Goal: Information Seeking & Learning: Learn about a topic

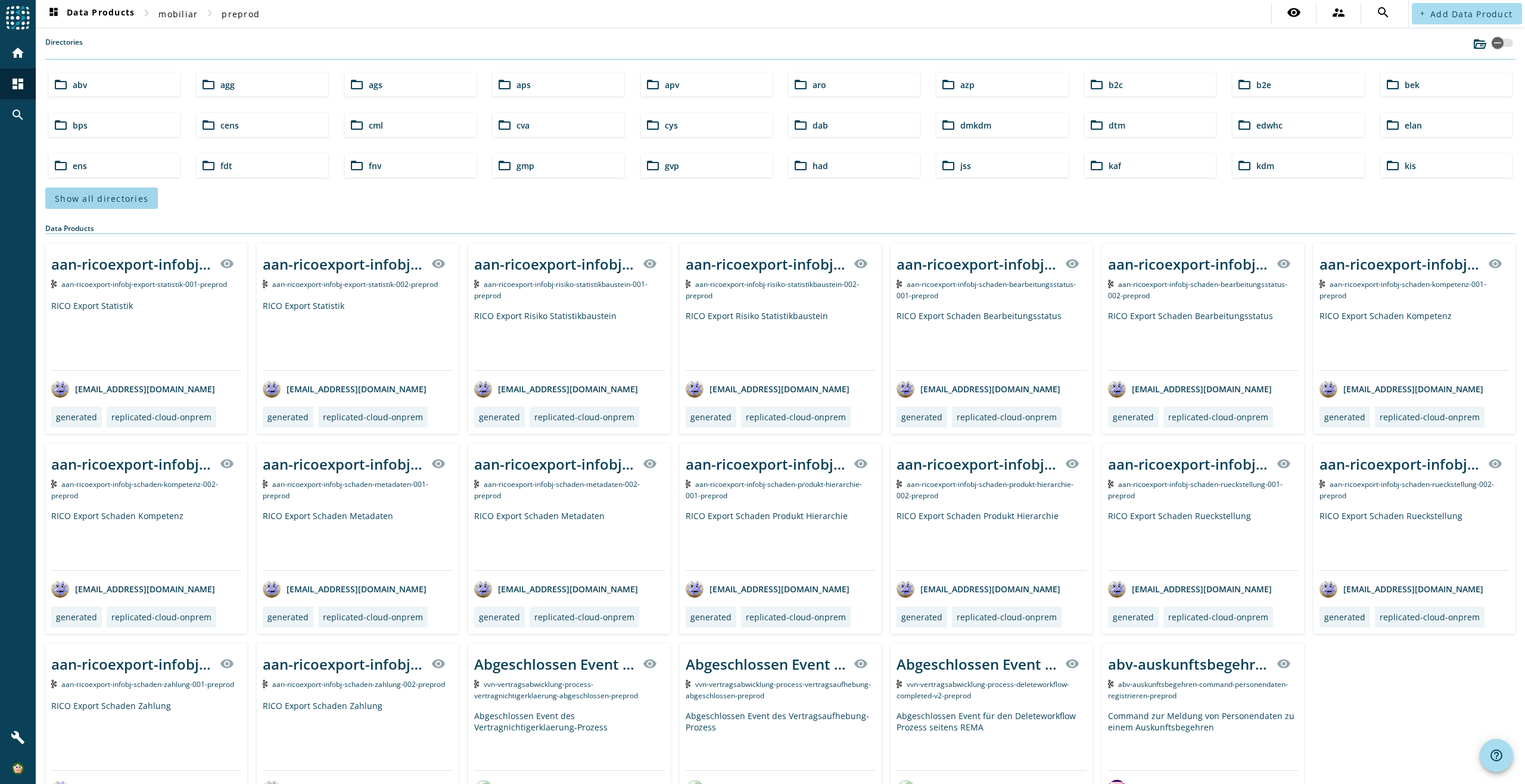
click at [135, 198] on span "Show all directories" at bounding box center [101, 198] width 93 height 11
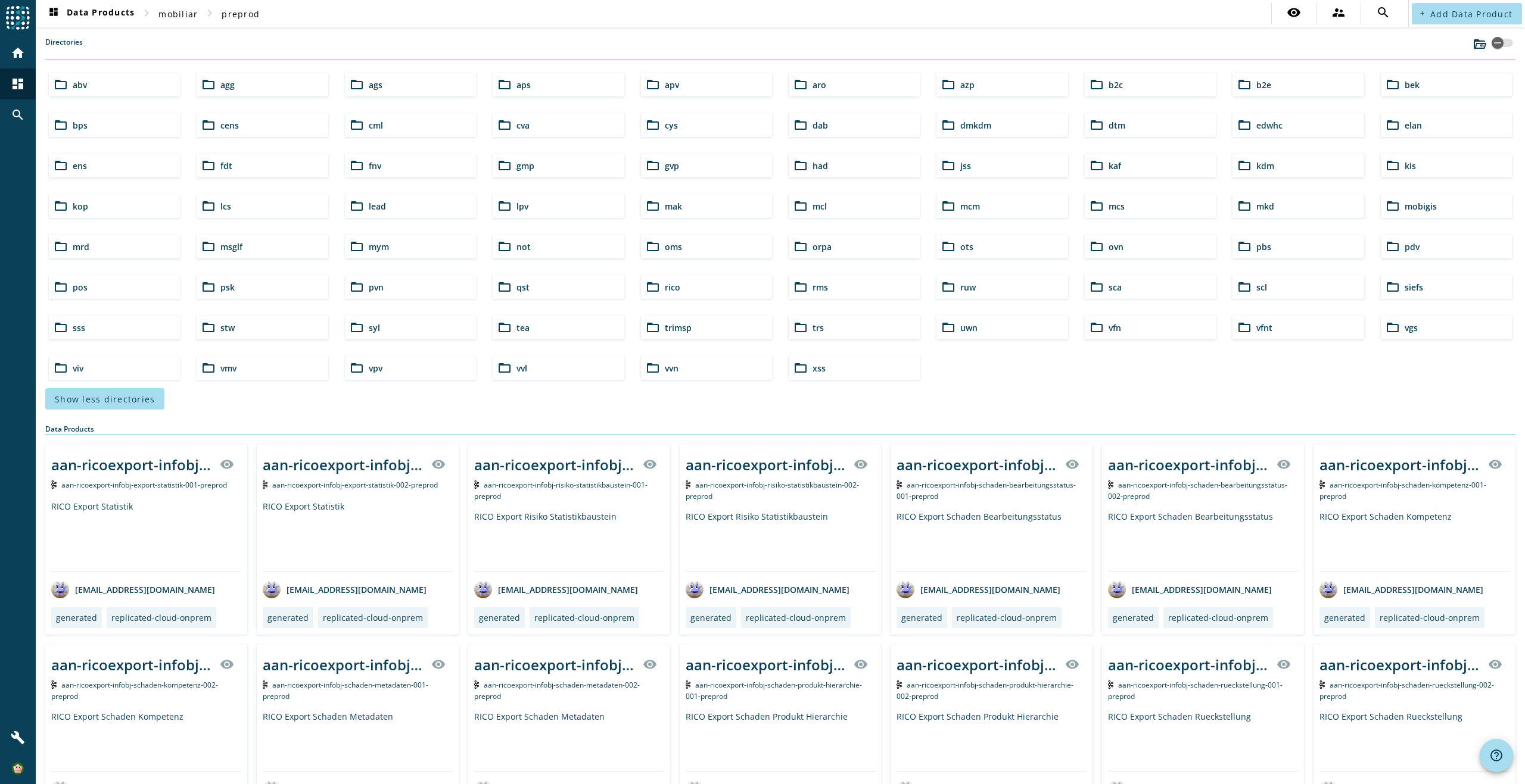
click at [259, 208] on div "folder_open lcs" at bounding box center [262, 206] width 131 height 24
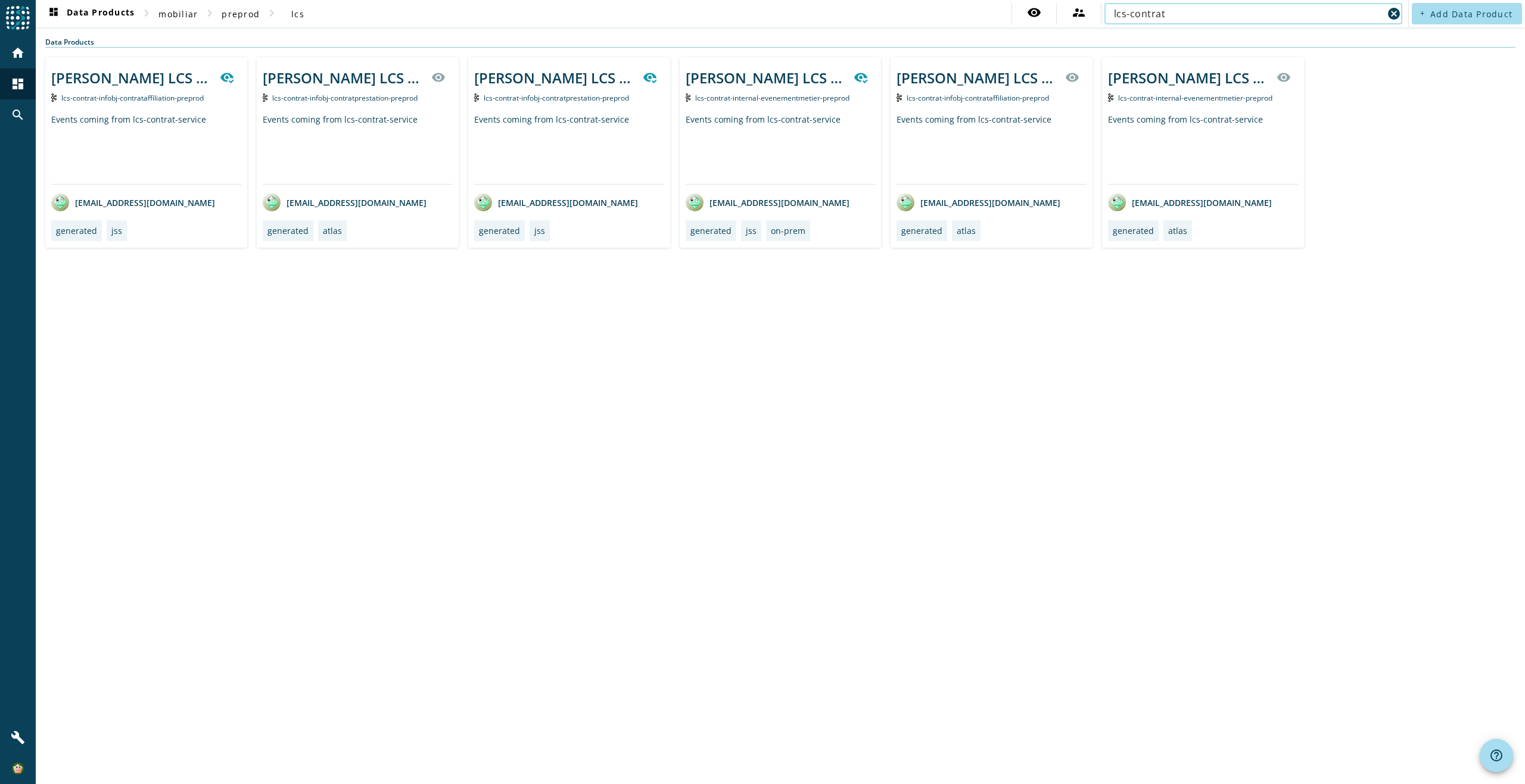
click at [1230, 13] on input "lcs-contrat" at bounding box center [1248, 14] width 269 height 14
type input "lcs-contrat-internal-evenementmetier"
click at [931, 355] on div "dashboard Data Products chevron_right mobiliar chevron_right preprod chevron_ri…" at bounding box center [780, 392] width 1489 height 784
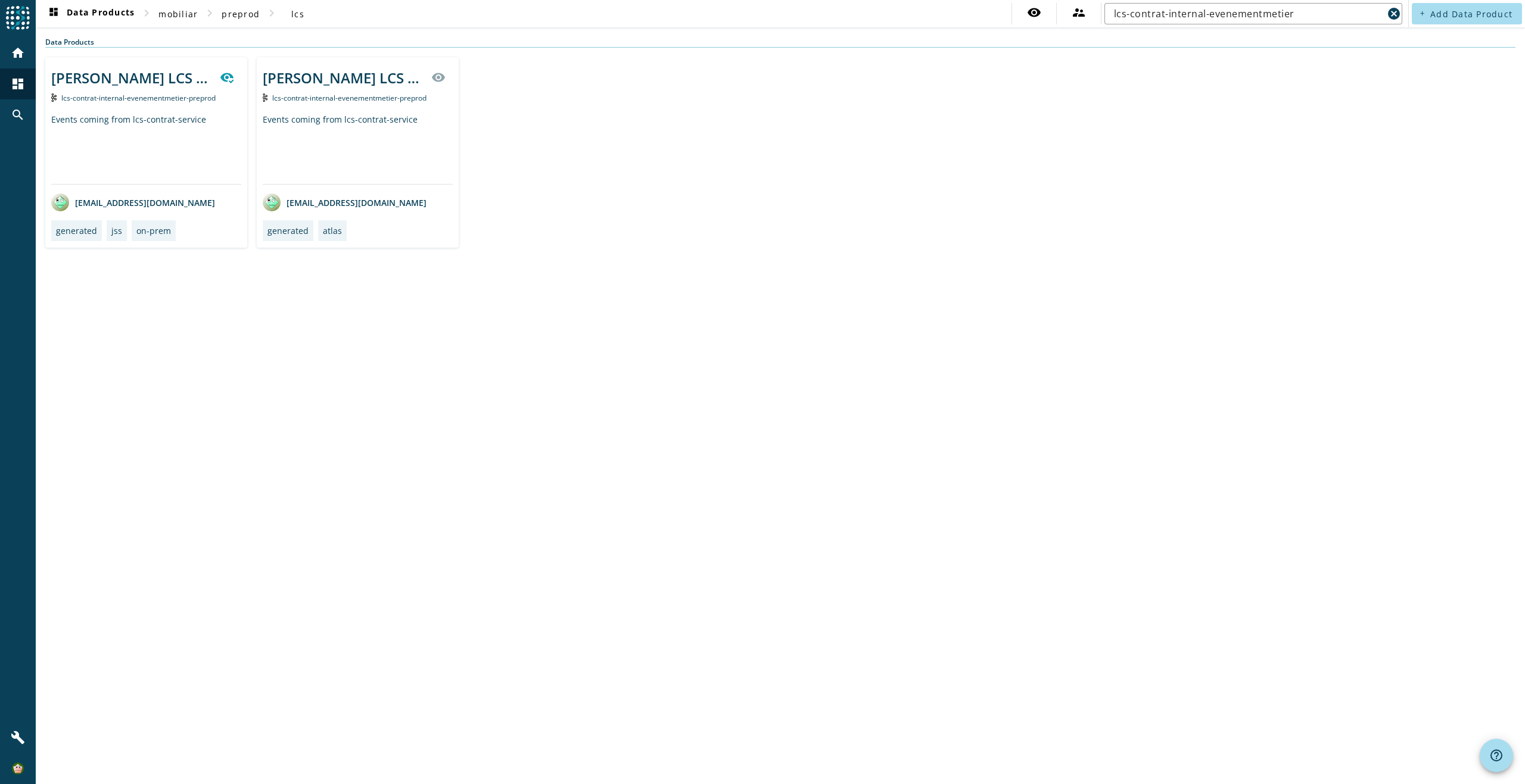
click at [351, 159] on div "Events coming from lcs-contrat-service" at bounding box center [357, 149] width 190 height 71
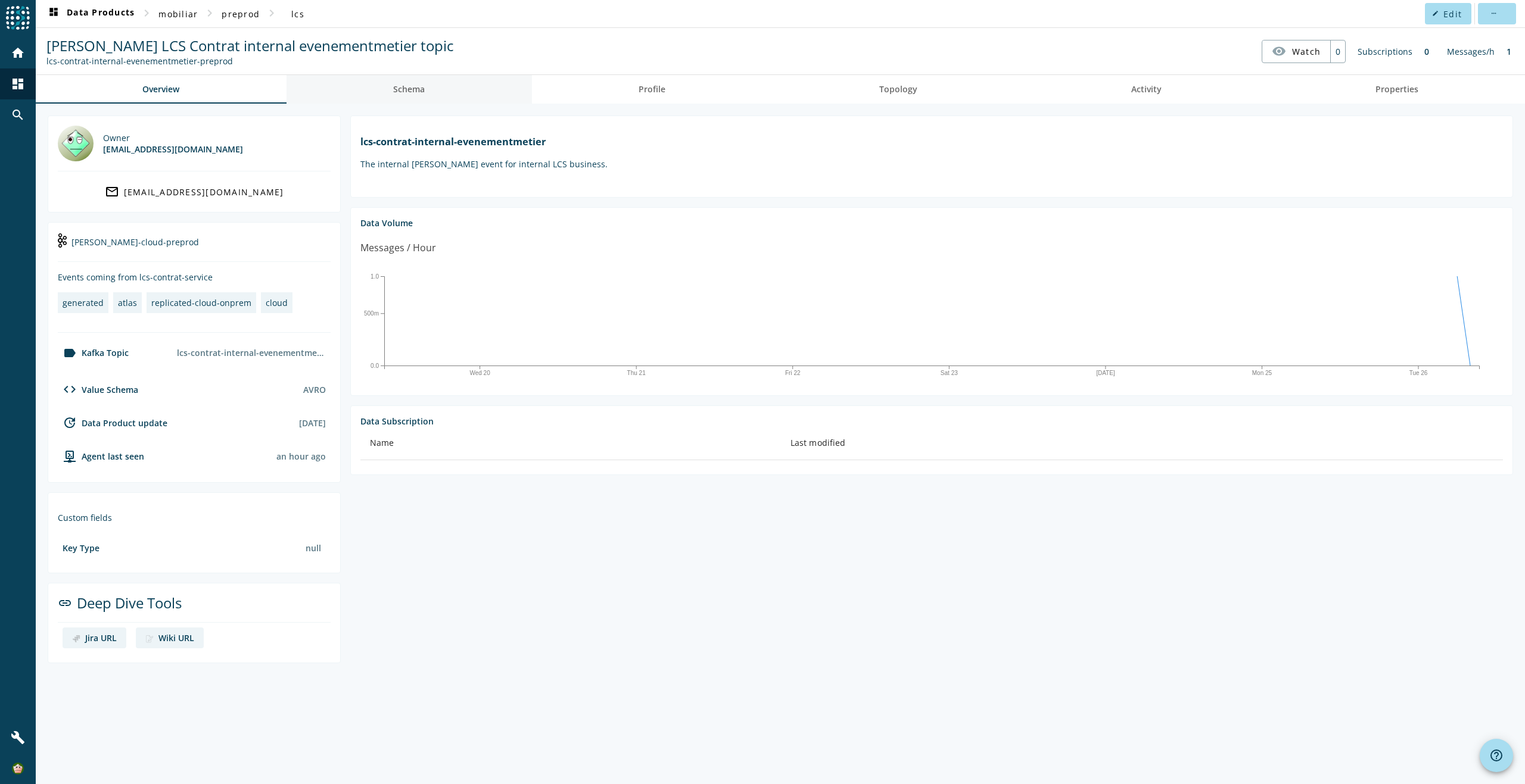
click at [419, 97] on span "Schema" at bounding box center [409, 89] width 31 height 29
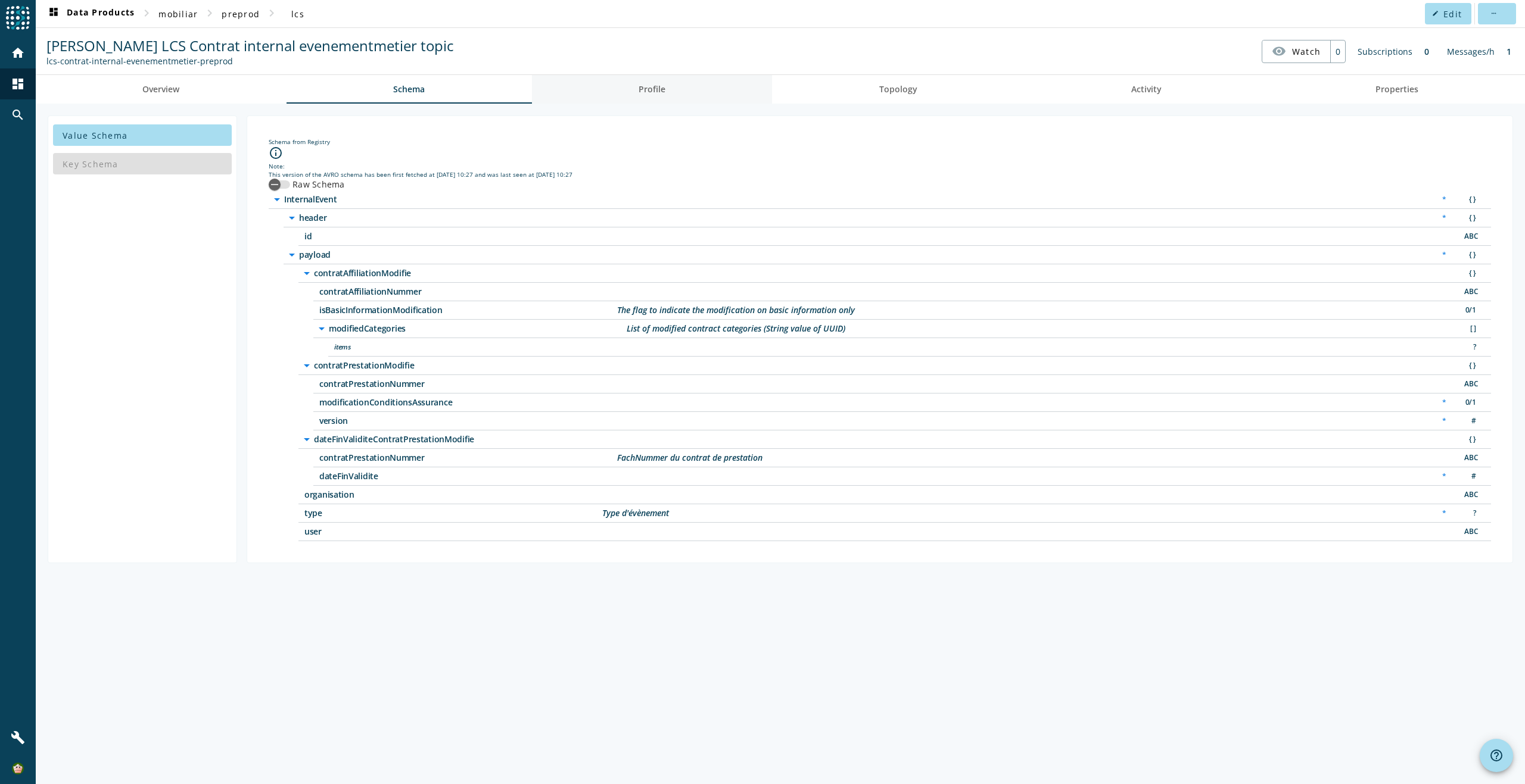
click at [647, 88] on span "Profile" at bounding box center [652, 90] width 27 height 9
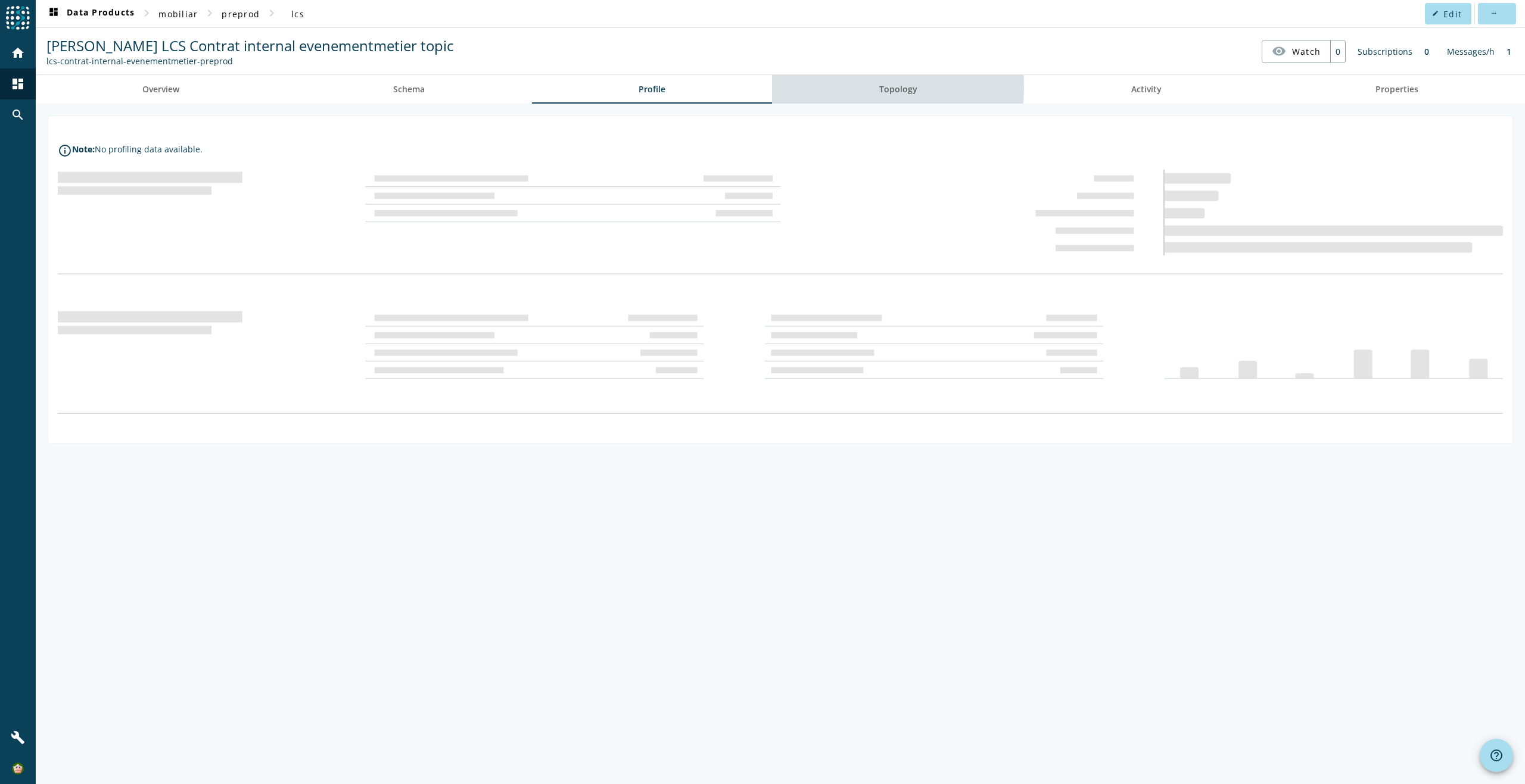
click at [891, 87] on span "Topology" at bounding box center [898, 90] width 38 height 9
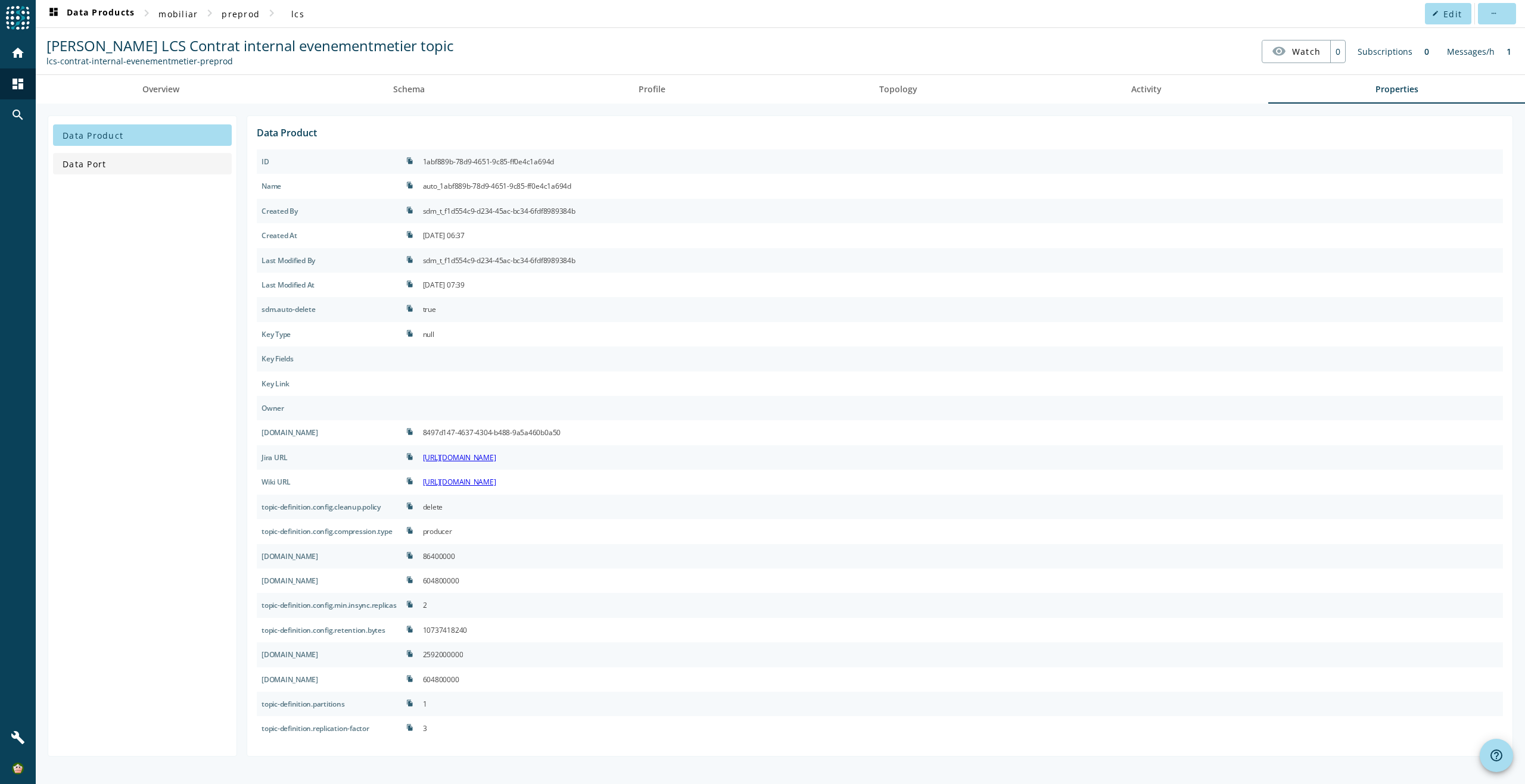
click at [112, 166] on span at bounding box center [142, 164] width 179 height 29
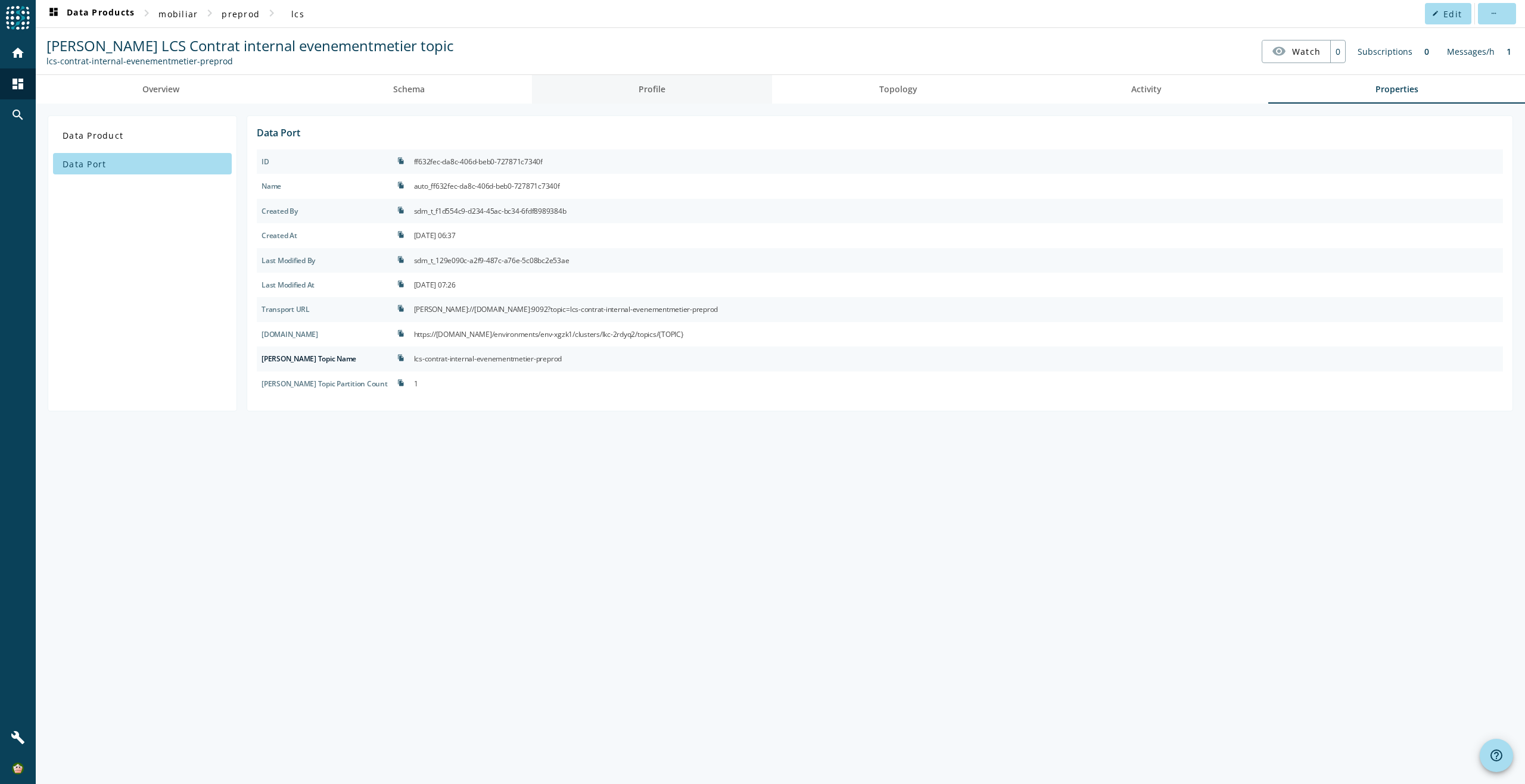
click at [620, 101] on link "Profile" at bounding box center [652, 89] width 241 height 29
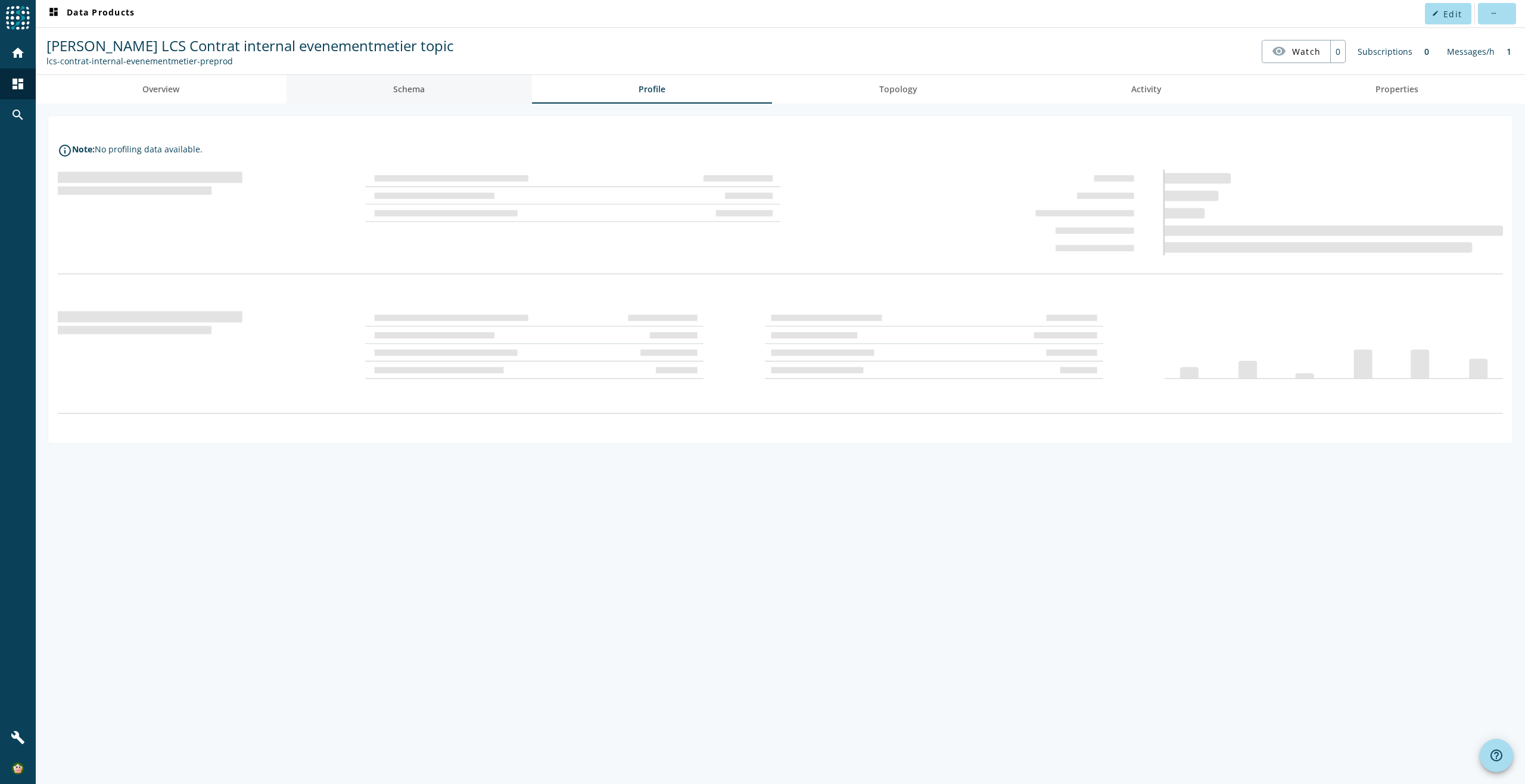
click at [437, 101] on link "Schema" at bounding box center [410, 89] width 246 height 29
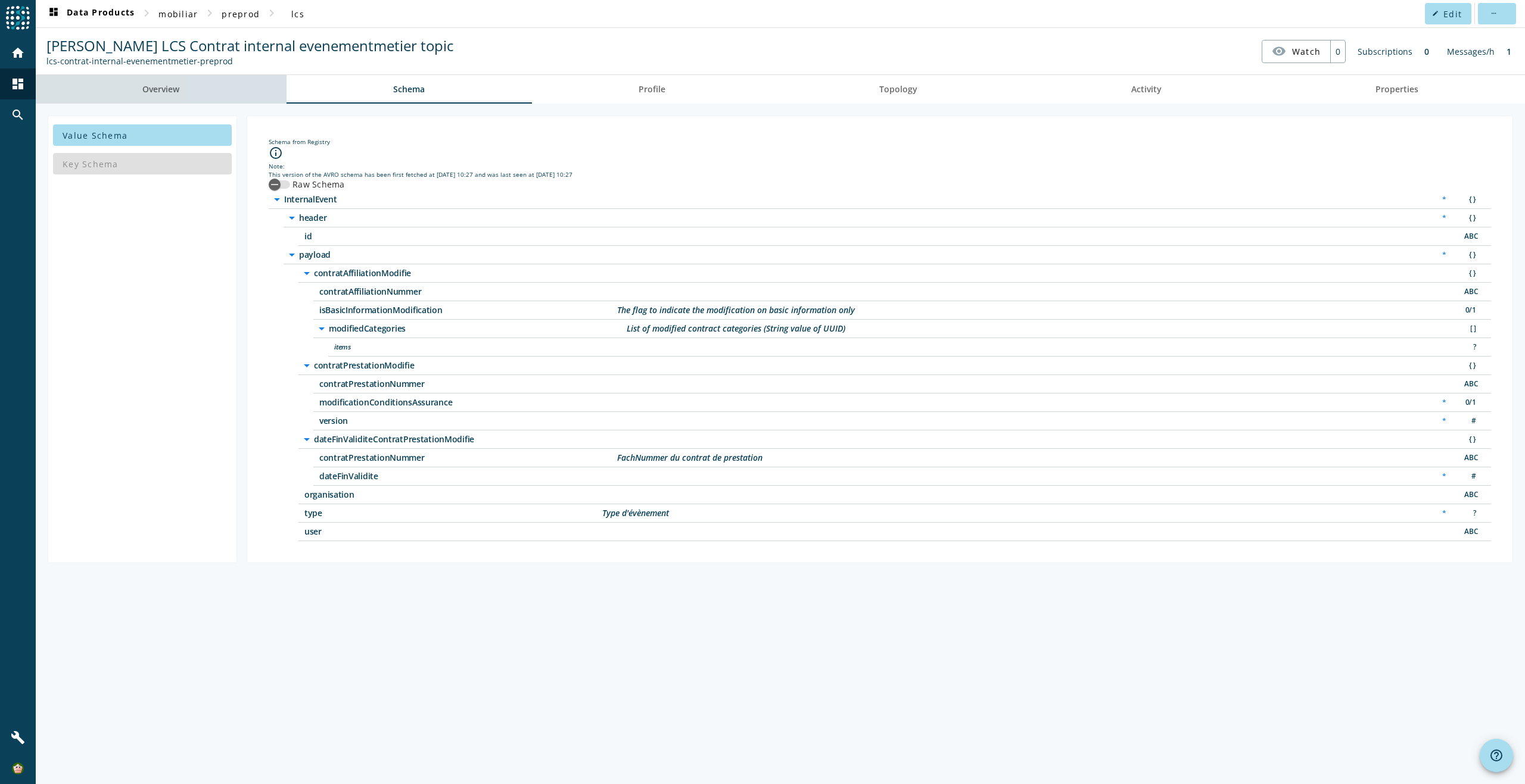
click at [220, 83] on link "Overview" at bounding box center [161, 89] width 251 height 29
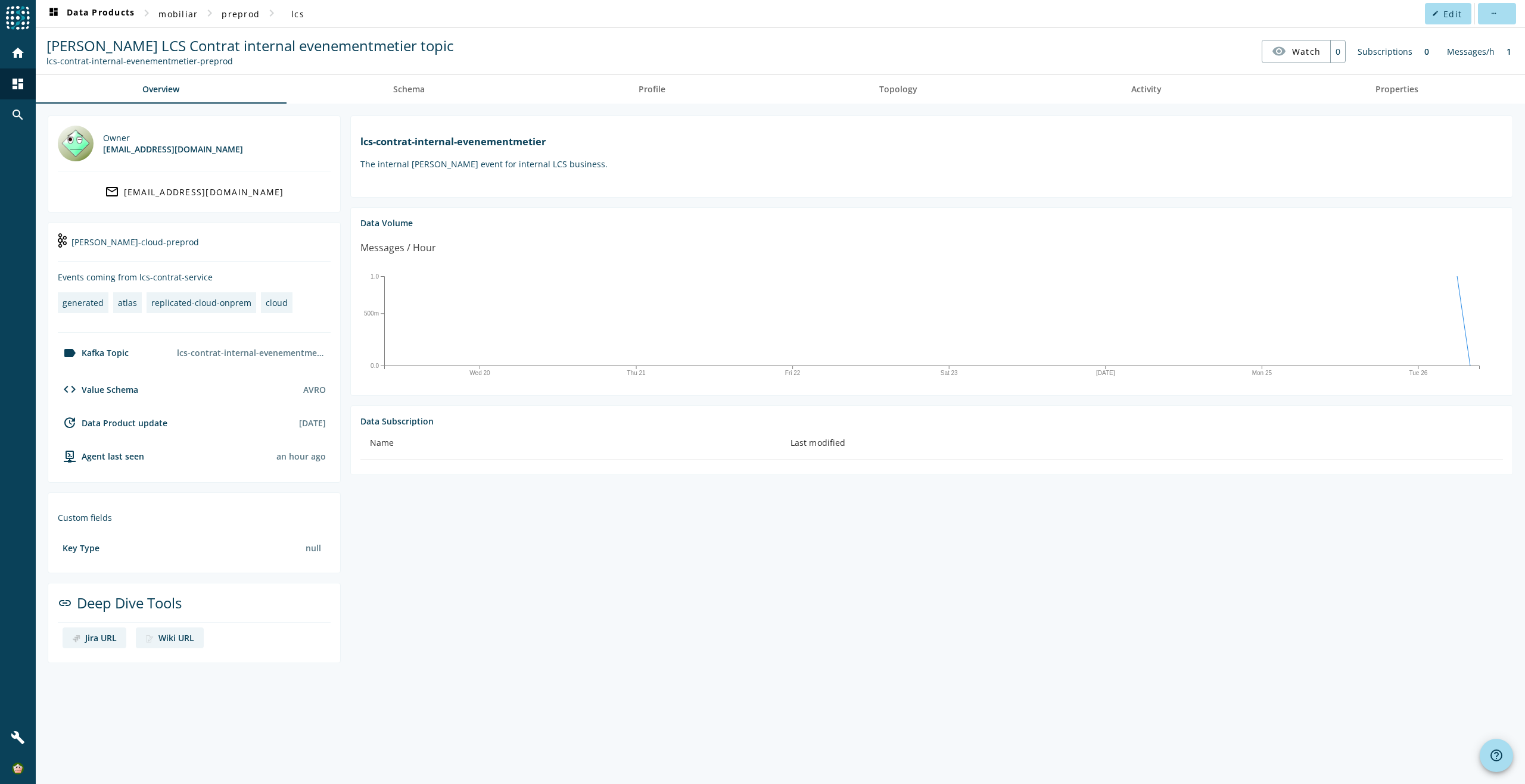
click at [168, 304] on div "replicated-cloud-onprem" at bounding box center [201, 302] width 100 height 11
click at [205, 306] on div "replicated-cloud-onprem" at bounding box center [201, 302] width 100 height 11
click at [214, 355] on div "lcs-contrat-internal-evenementmetier-preprod" at bounding box center [252, 353] width 159 height 21
click at [653, 99] on span "Profile" at bounding box center [652, 89] width 27 height 29
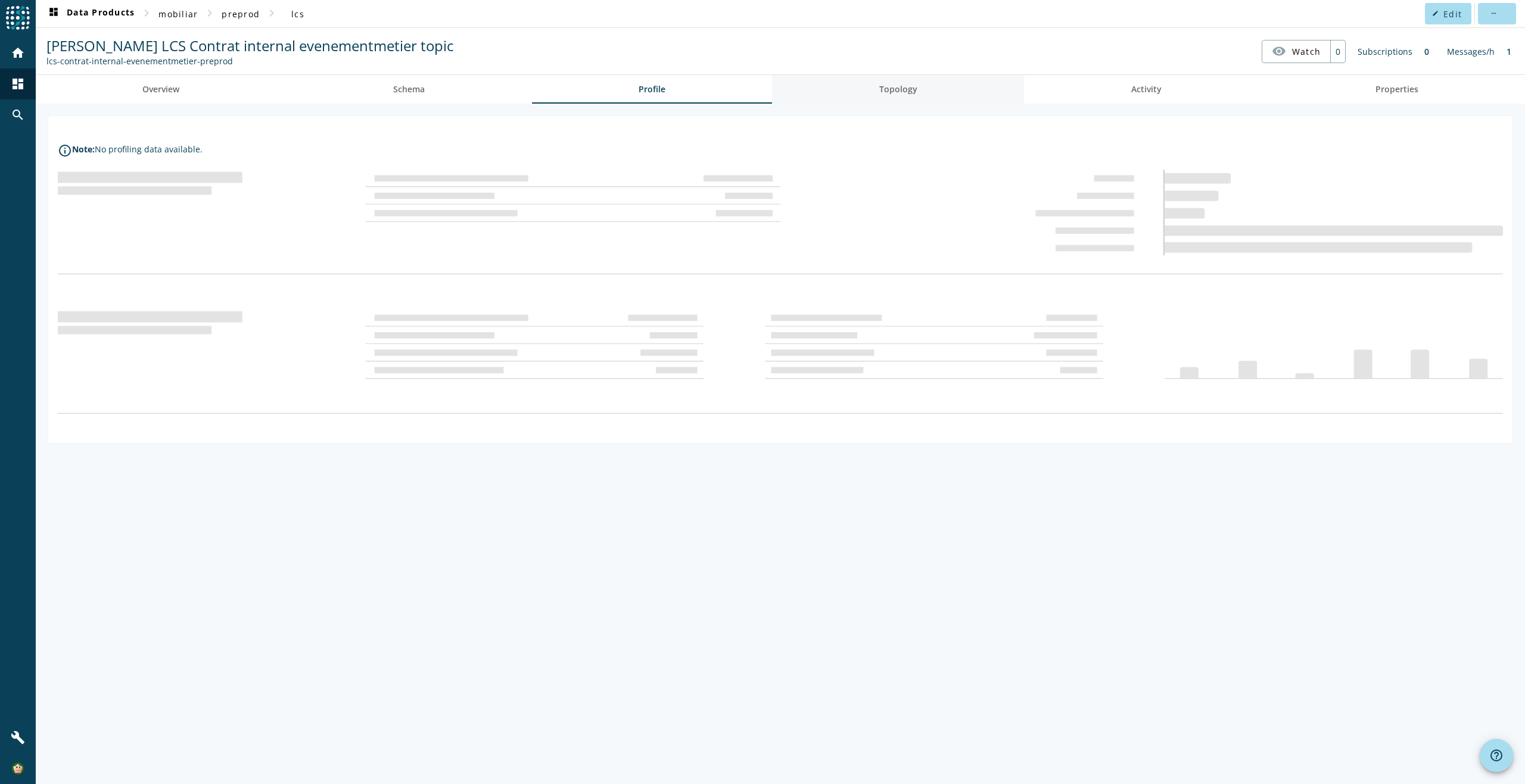
click at [878, 94] on link "Topology" at bounding box center [898, 89] width 252 height 29
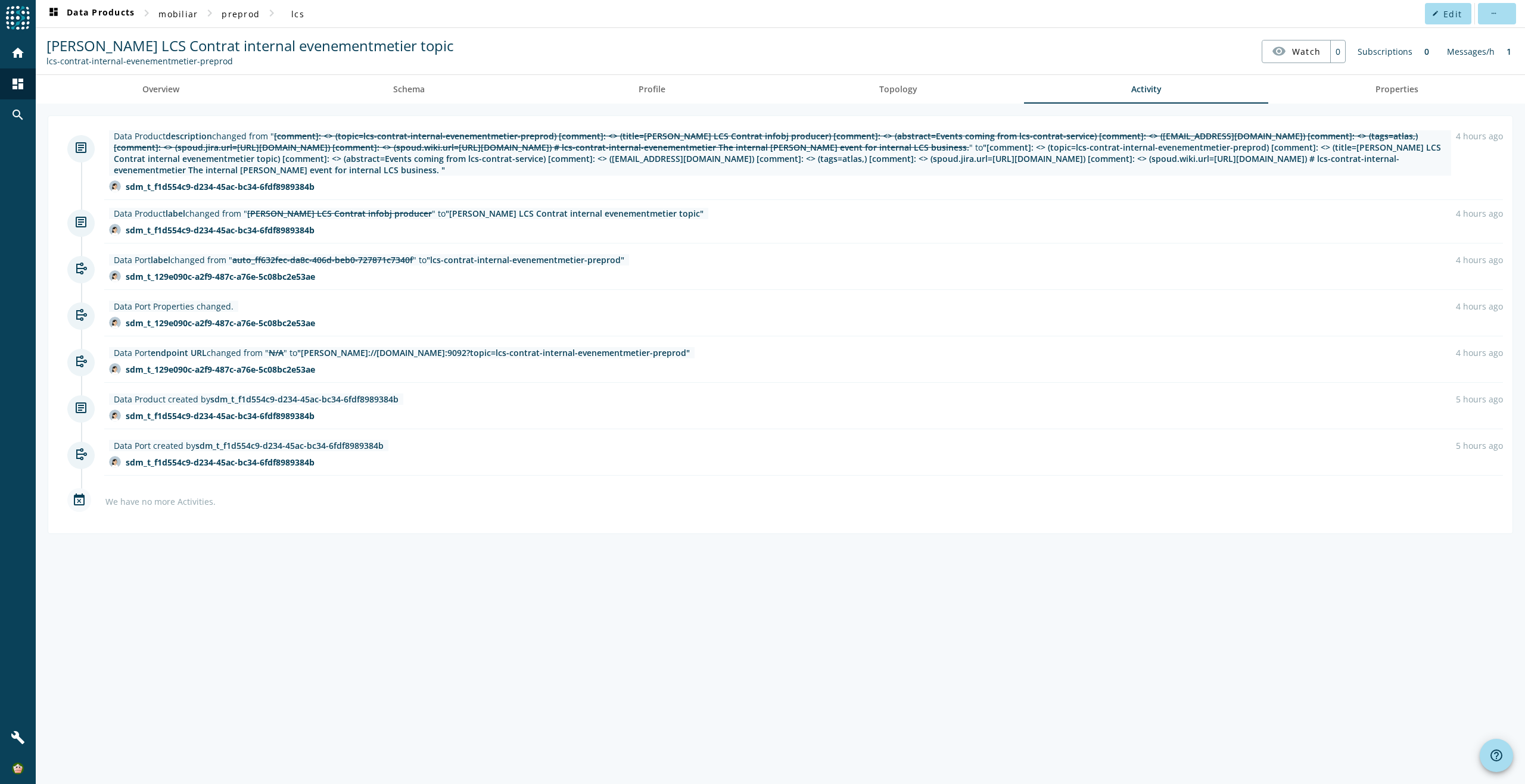
click at [932, 90] on link "Topology" at bounding box center [898, 89] width 252 height 29
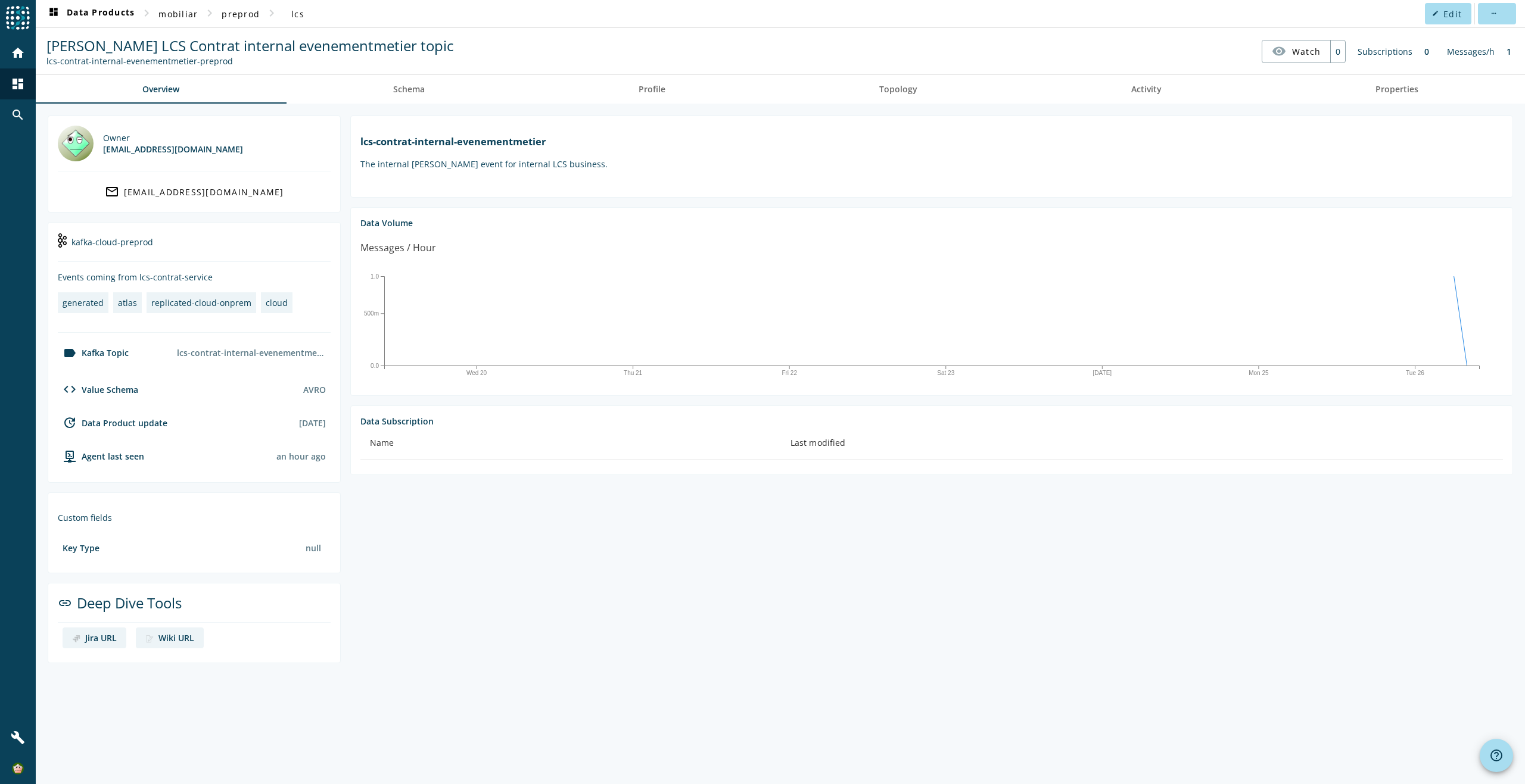
click at [219, 305] on div "replicated-cloud-onprem" at bounding box center [201, 302] width 100 height 11
click at [272, 302] on div "cloud" at bounding box center [276, 302] width 22 height 11
click at [72, 304] on div "generated" at bounding box center [83, 302] width 41 height 11
click at [175, 300] on div "replicated-cloud-onprem" at bounding box center [201, 302] width 100 height 11
click at [214, 301] on div "replicated-cloud-onprem" at bounding box center [201, 302] width 100 height 11
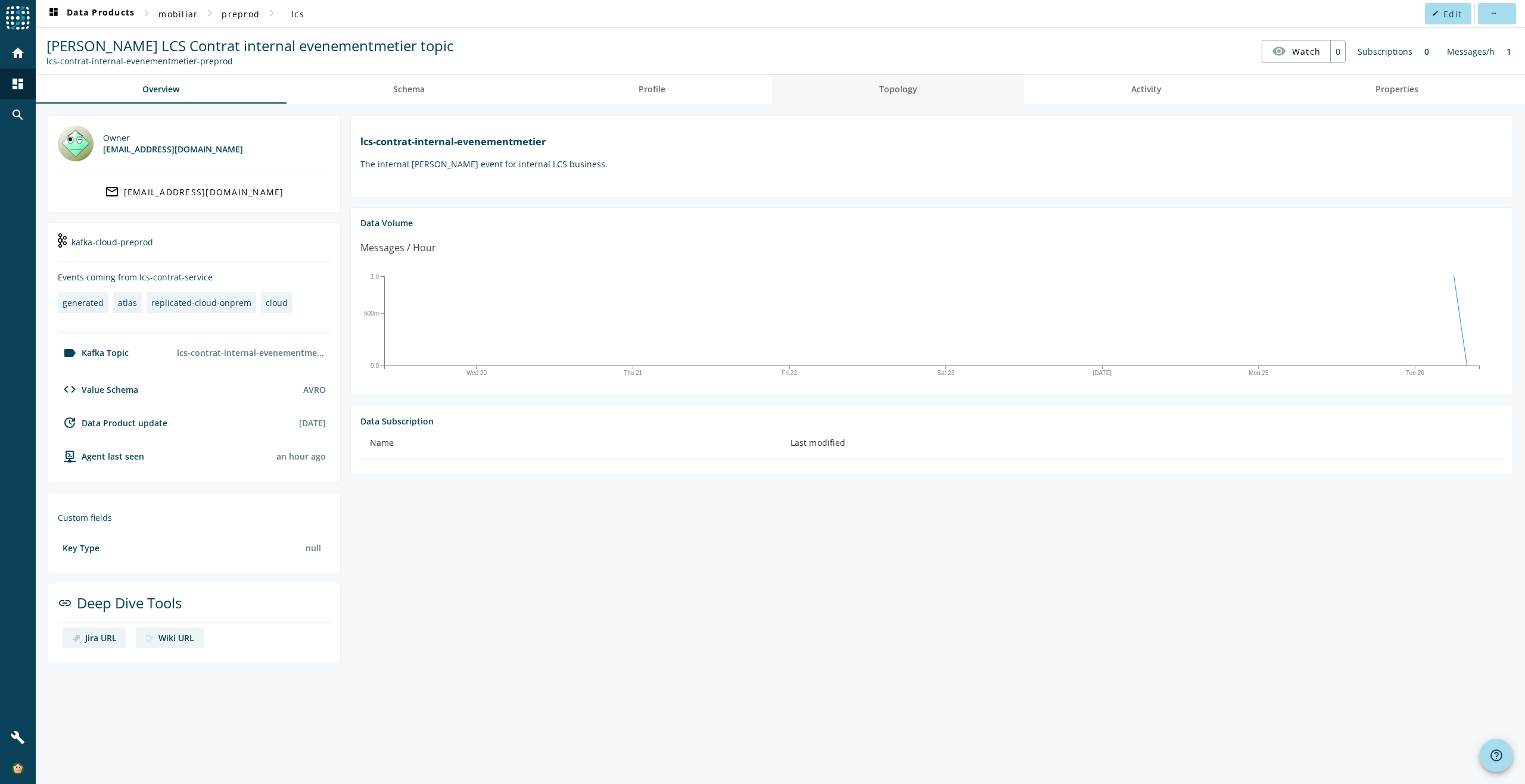
click at [879, 91] on link "Topology" at bounding box center [898, 89] width 252 height 29
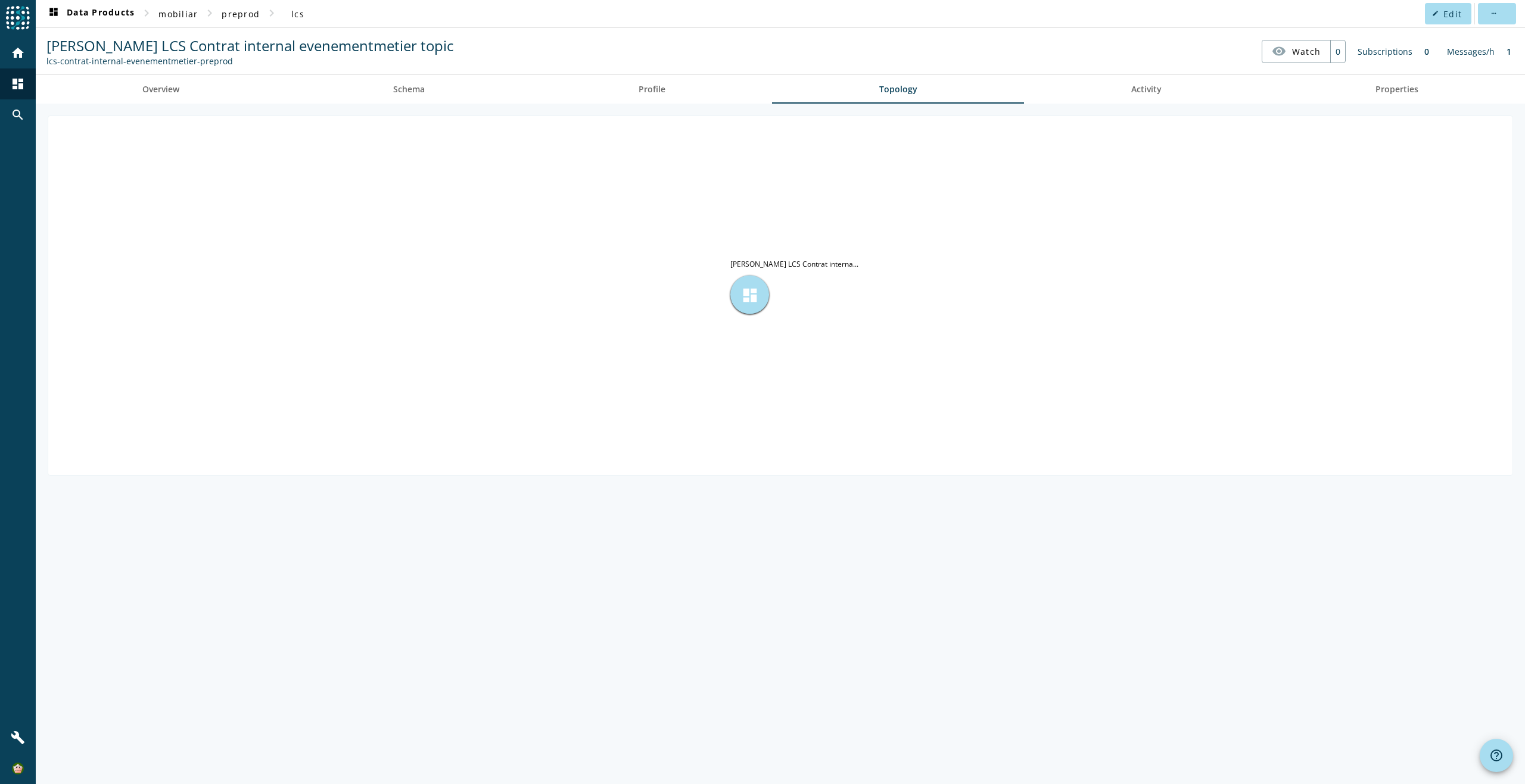
click at [756, 301] on span "dashboard" at bounding box center [749, 294] width 18 height 18
click at [803, 272] on icon "dashboard Kafka LCS Contrat interna..." at bounding box center [780, 294] width 1464 height 357
